Goal: Find specific fact

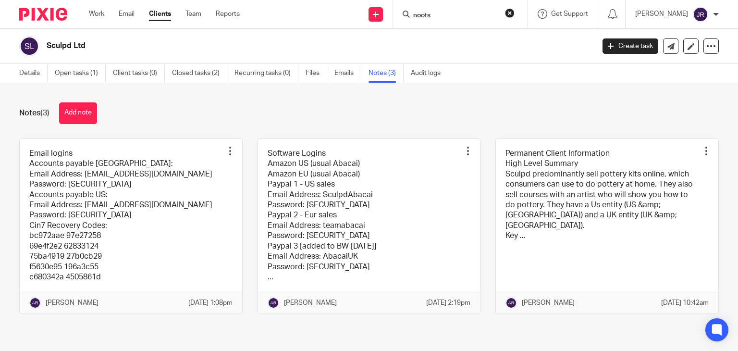
type input "noots"
click button "submit" at bounding box center [0, 0] width 0 height 0
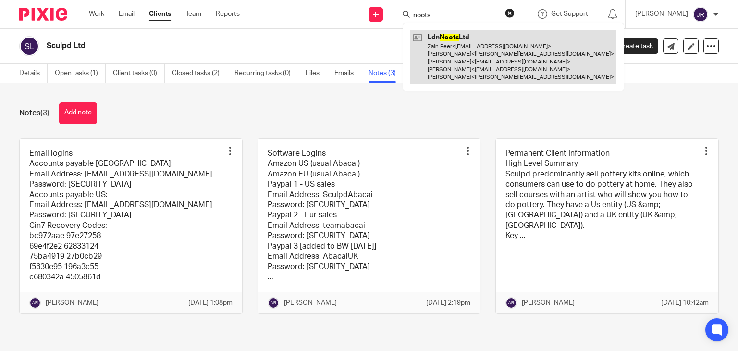
click at [465, 50] on link at bounding box center [513, 56] width 206 height 53
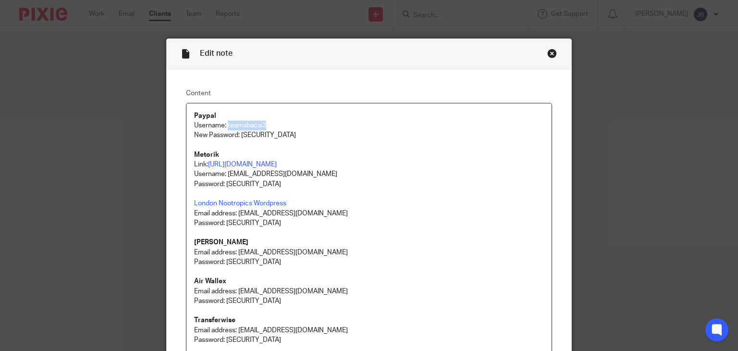
drag, startPoint x: 273, startPoint y: 122, endPoint x: 224, endPoint y: 126, distance: 49.2
click at [224, 126] on p "Username: teamabacai3" at bounding box center [369, 126] width 350 height 10
copy p "teamabacai3"
drag, startPoint x: 305, startPoint y: 137, endPoint x: 237, endPoint y: 135, distance: 68.2
click at [237, 135] on p "New Password: [SECURITY_DATA]" at bounding box center [369, 140] width 350 height 20
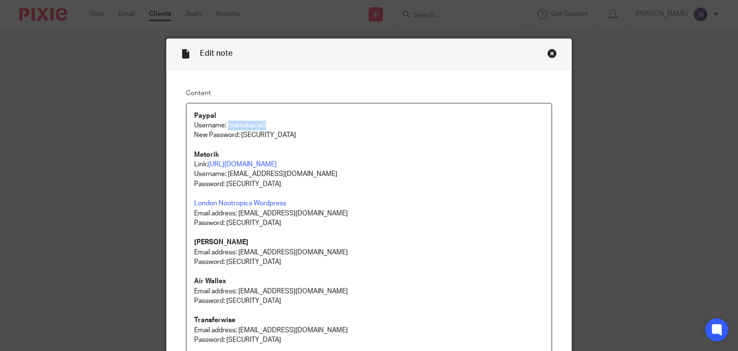
copy p "xpWFUT6!JFTf4pd1"
